Goal: Task Accomplishment & Management: Manage account settings

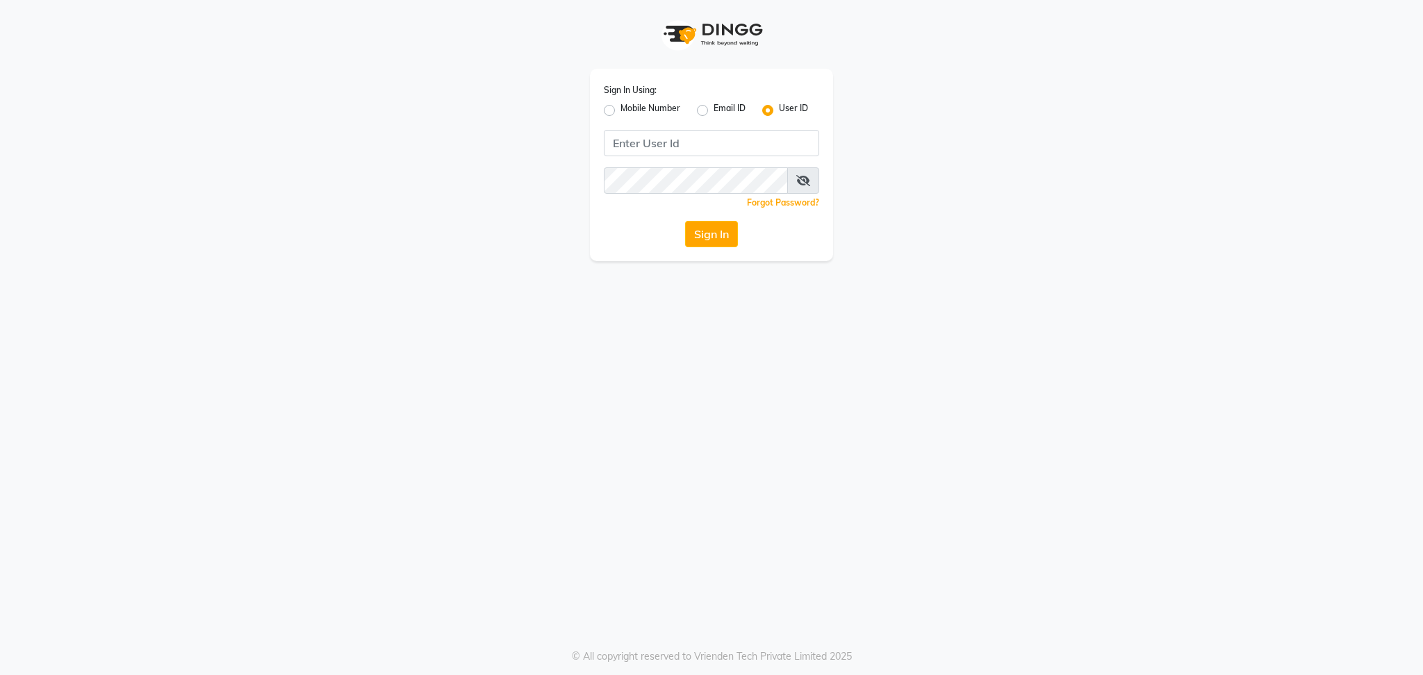
click at [713, 115] on label "Email ID" at bounding box center [729, 110] width 32 height 17
click at [713, 111] on input "Email ID" at bounding box center [717, 106] width 9 height 9
radio input "true"
radio input "false"
click at [698, 138] on input "Username" at bounding box center [711, 143] width 215 height 26
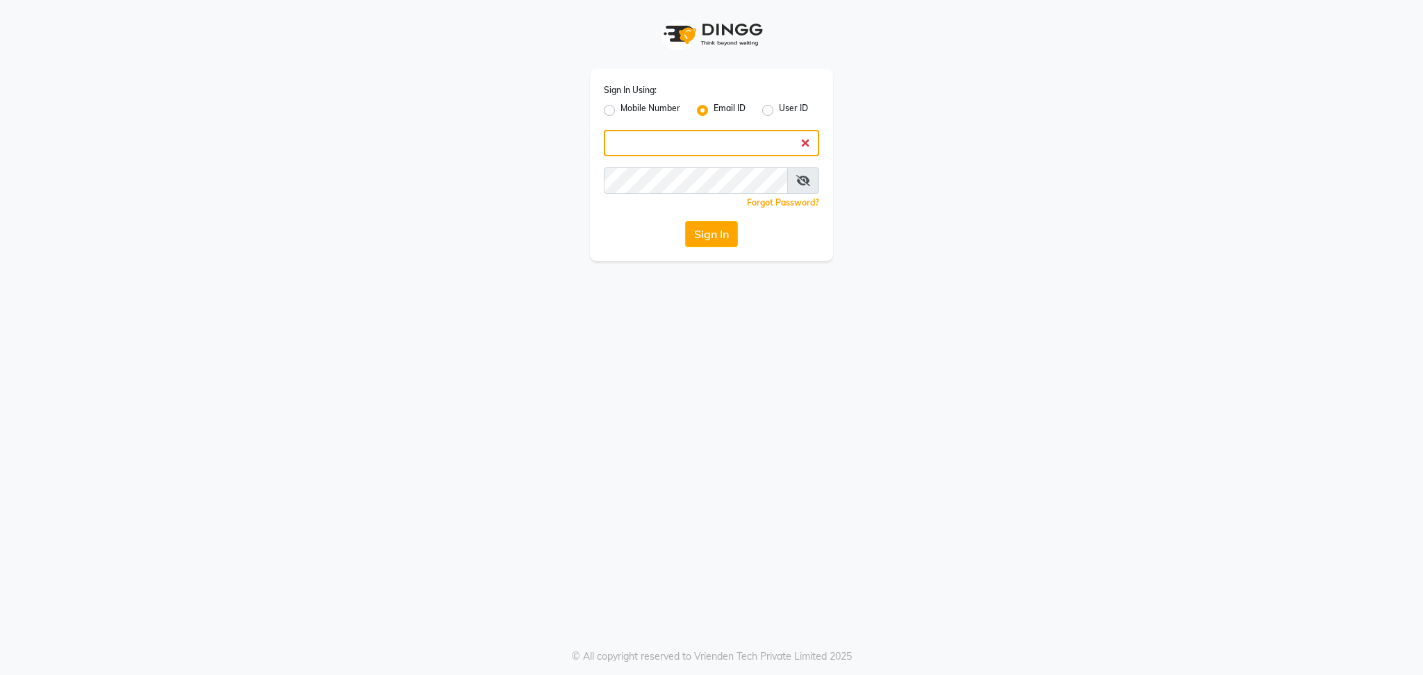
click at [689, 134] on input "Username" at bounding box center [711, 143] width 215 height 26
drag, startPoint x: 690, startPoint y: 134, endPoint x: 604, endPoint y: 144, distance: 86.8
click at [604, 144] on input "Username" at bounding box center [711, 143] width 215 height 26
